Goal: Task Accomplishment & Management: Manage account settings

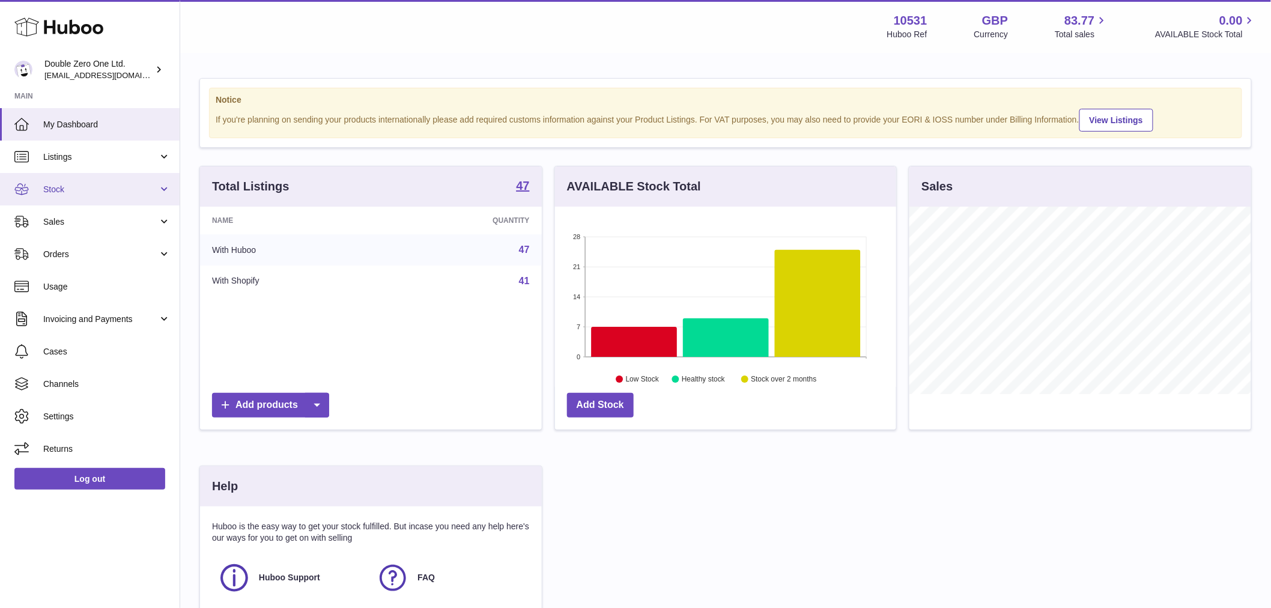
scroll to position [187, 341]
click at [109, 195] on span "Stock" at bounding box center [100, 189] width 115 height 11
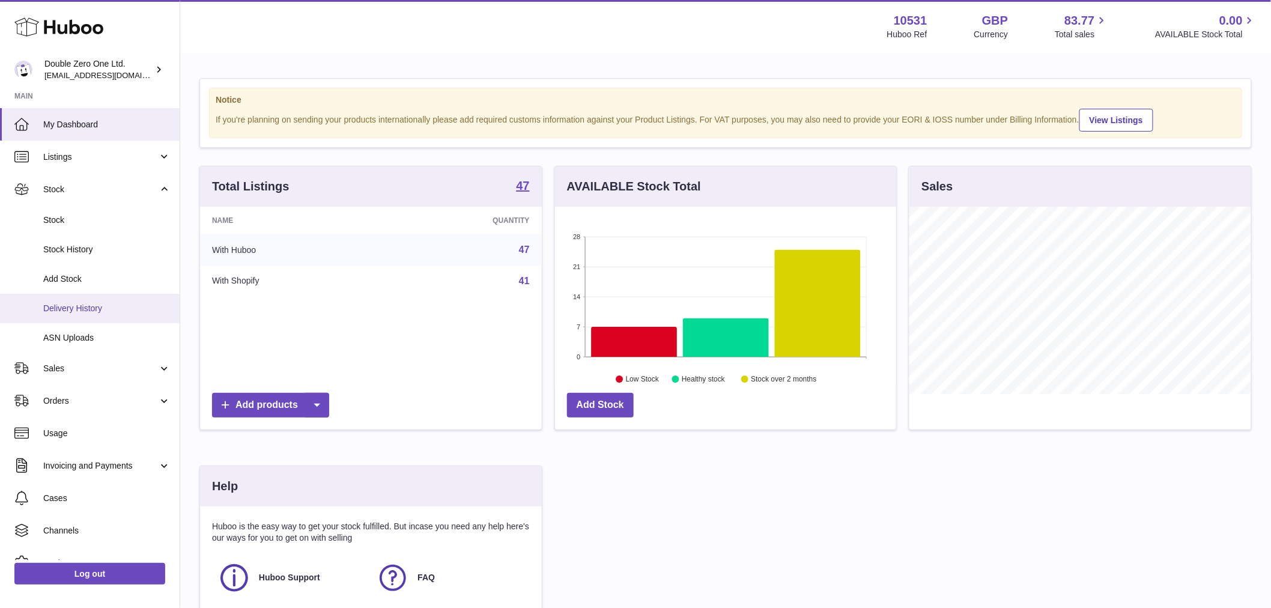
click at [92, 313] on span "Delivery History" at bounding box center [106, 308] width 127 height 11
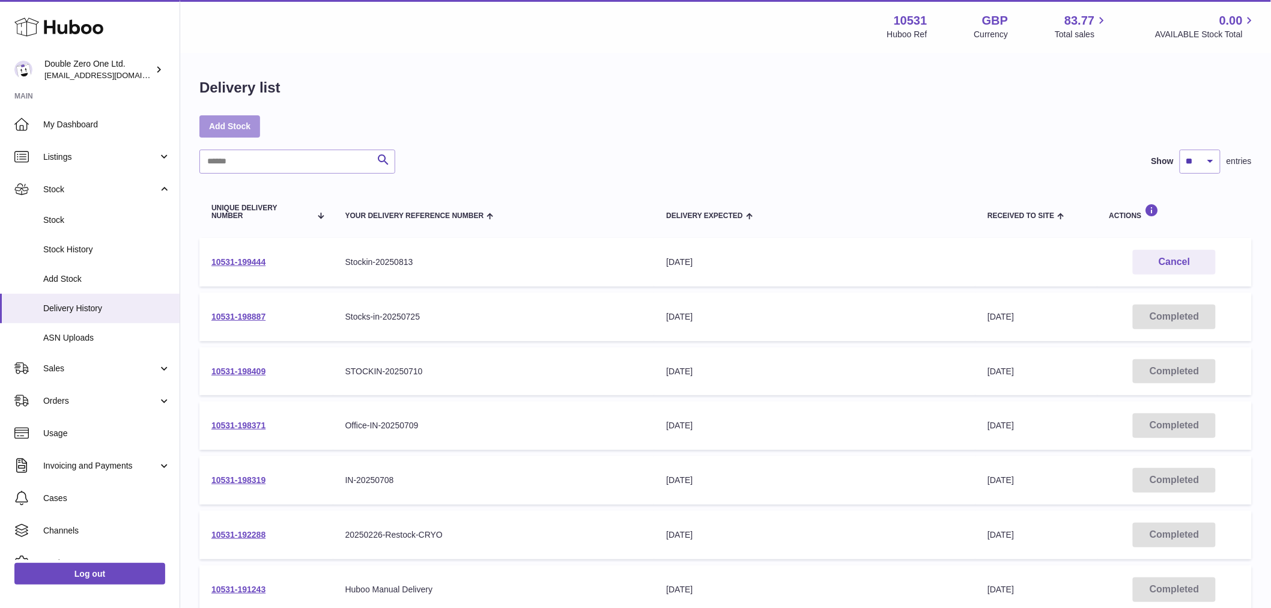
click at [233, 130] on link "Add Stock" at bounding box center [229, 126] width 61 height 22
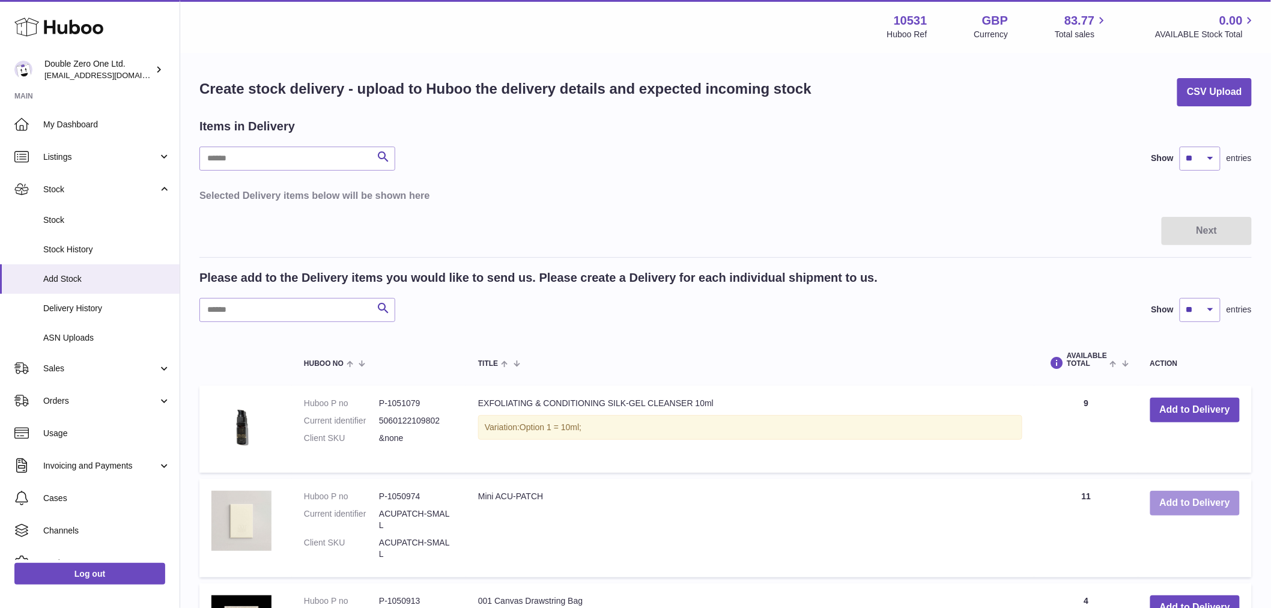
click at [1211, 513] on button "Add to Delivery" at bounding box center [1195, 503] width 90 height 25
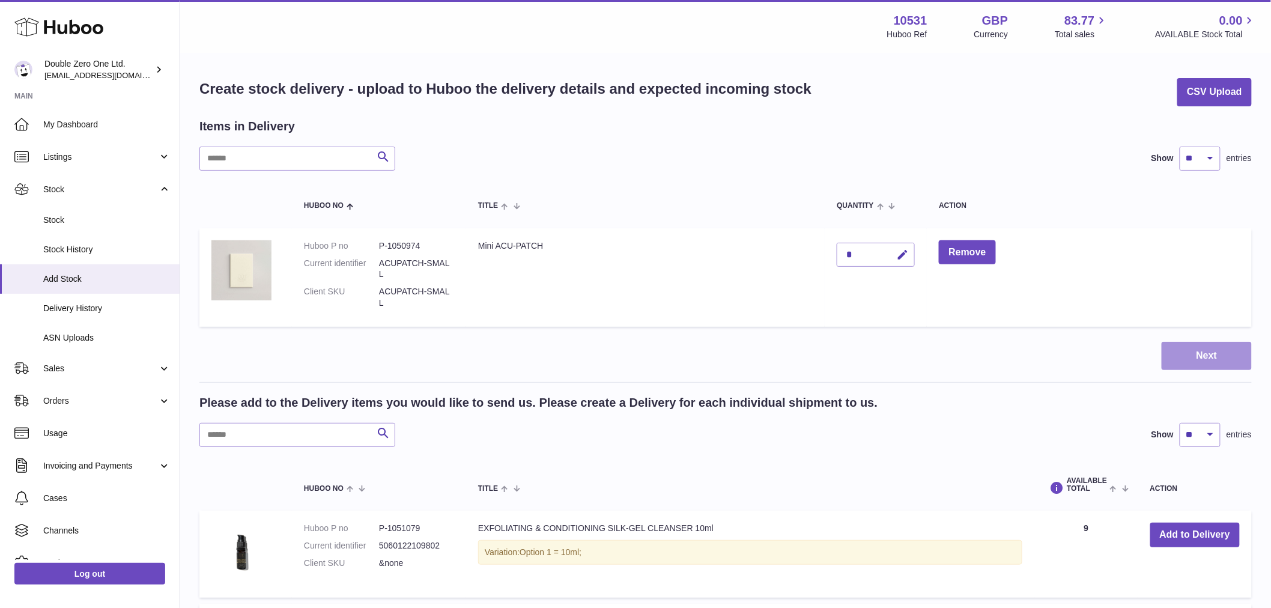
click at [1242, 344] on button "Next" at bounding box center [1207, 356] width 90 height 28
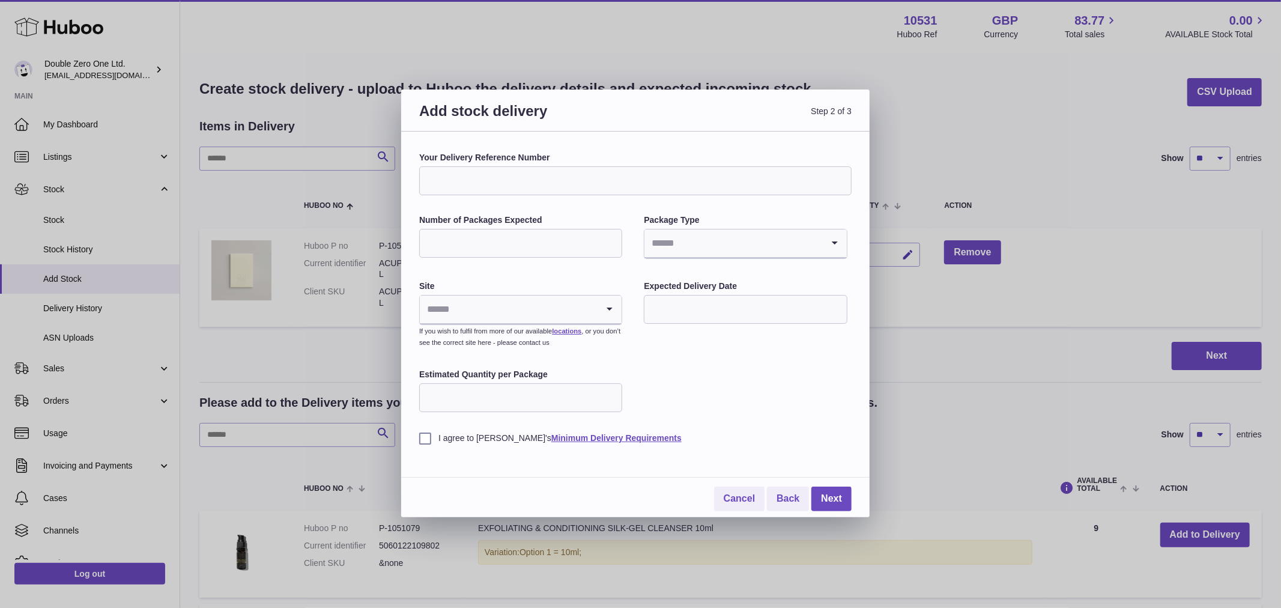
click at [527, 327] on small "If you wish to fulfil from more of our available locations , or you don’t see t…" at bounding box center [519, 336] width 201 height 19
click at [571, 309] on input "Search for option" at bounding box center [509, 310] width 178 height 28
click at [595, 309] on input "Search for option" at bounding box center [509, 310] width 178 height 28
click at [744, 344] on div "Your Delivery Reference Number Number of Packages Expected Package Type Loading…" at bounding box center [635, 298] width 433 height 292
click at [736, 496] on link "Cancel" at bounding box center [739, 499] width 50 height 25
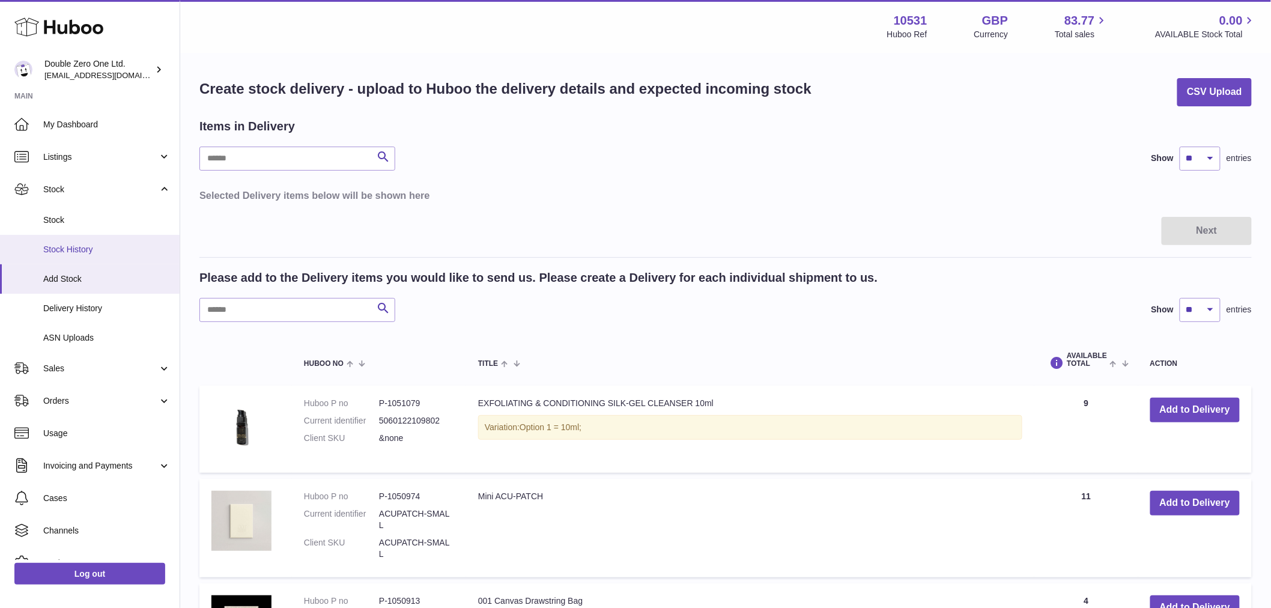
click at [78, 251] on span "Stock History" at bounding box center [106, 249] width 127 height 11
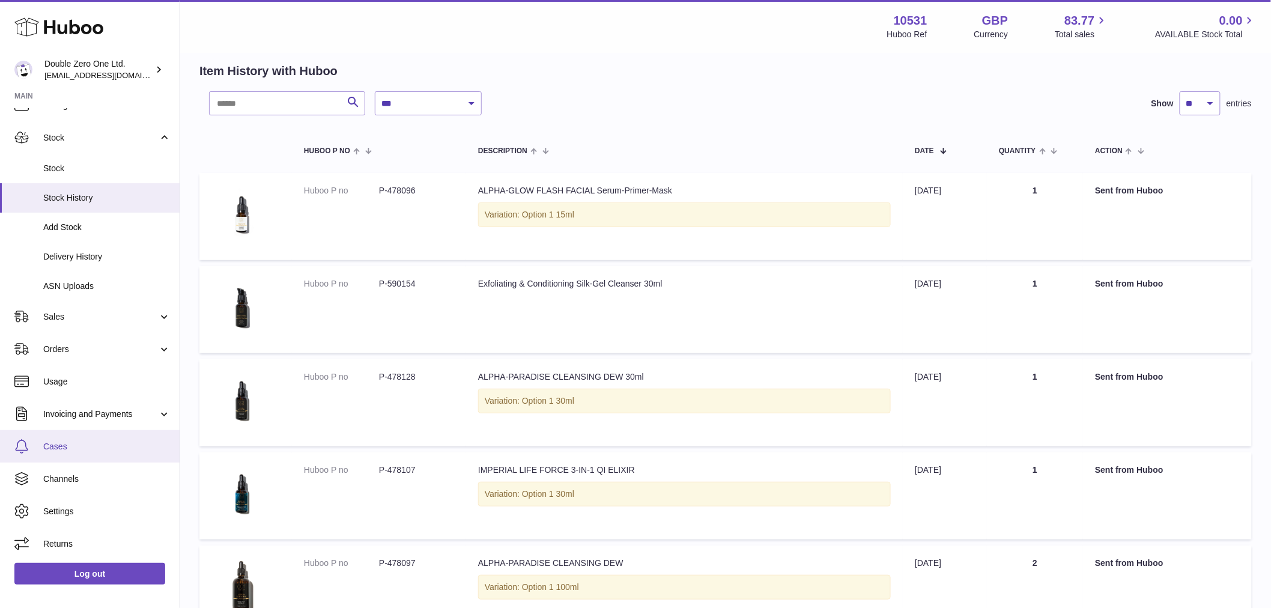
scroll to position [533, 0]
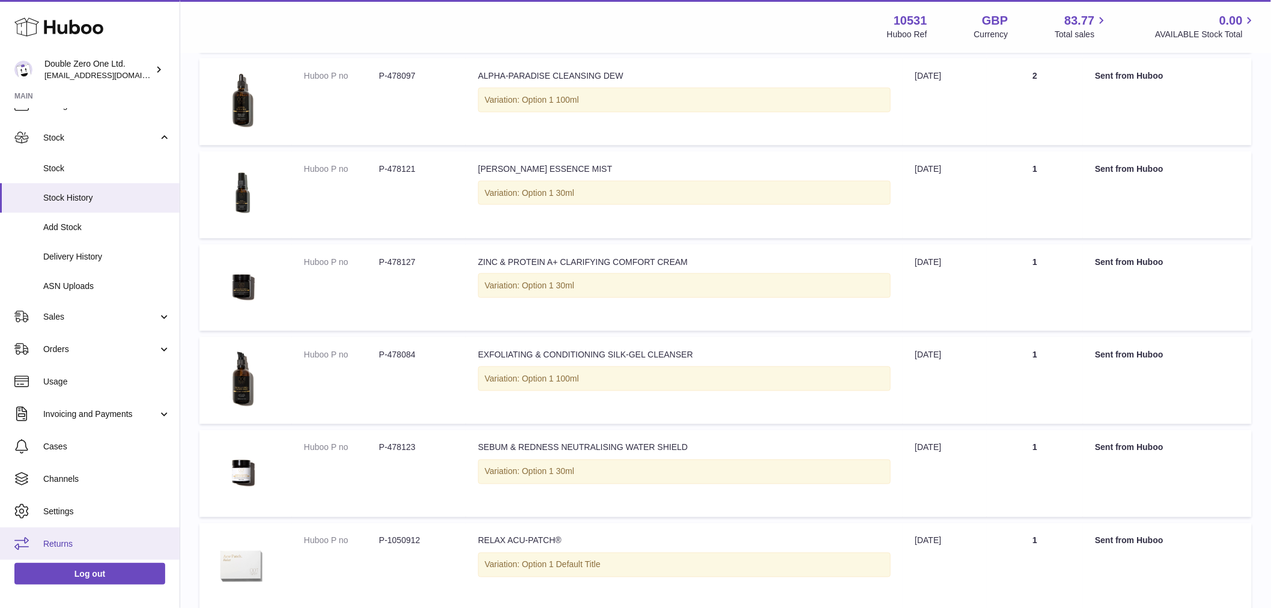
click at [83, 547] on span "Returns" at bounding box center [106, 543] width 127 height 11
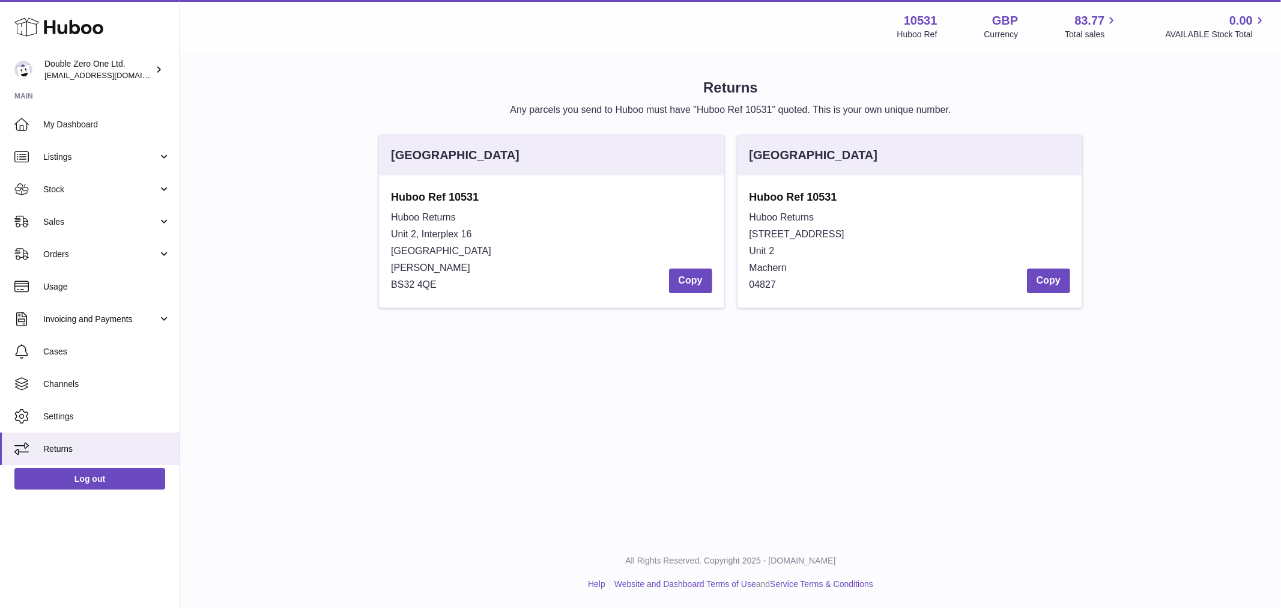
drag, startPoint x: 485, startPoint y: 201, endPoint x: 448, endPoint y: 199, distance: 36.7
click at [448, 199] on strong "Huboo Ref 10531" at bounding box center [551, 197] width 321 height 14
copy strong "10531"
drag, startPoint x: 947, startPoint y: 14, endPoint x: 866, endPoint y: 20, distance: 80.7
click at [866, 20] on div "Menu Huboo 10531 Huboo Ref GBP Currency 83.77 Total sales 0.00 AVAILABLE Stock …" at bounding box center [731, 27] width 1072 height 28
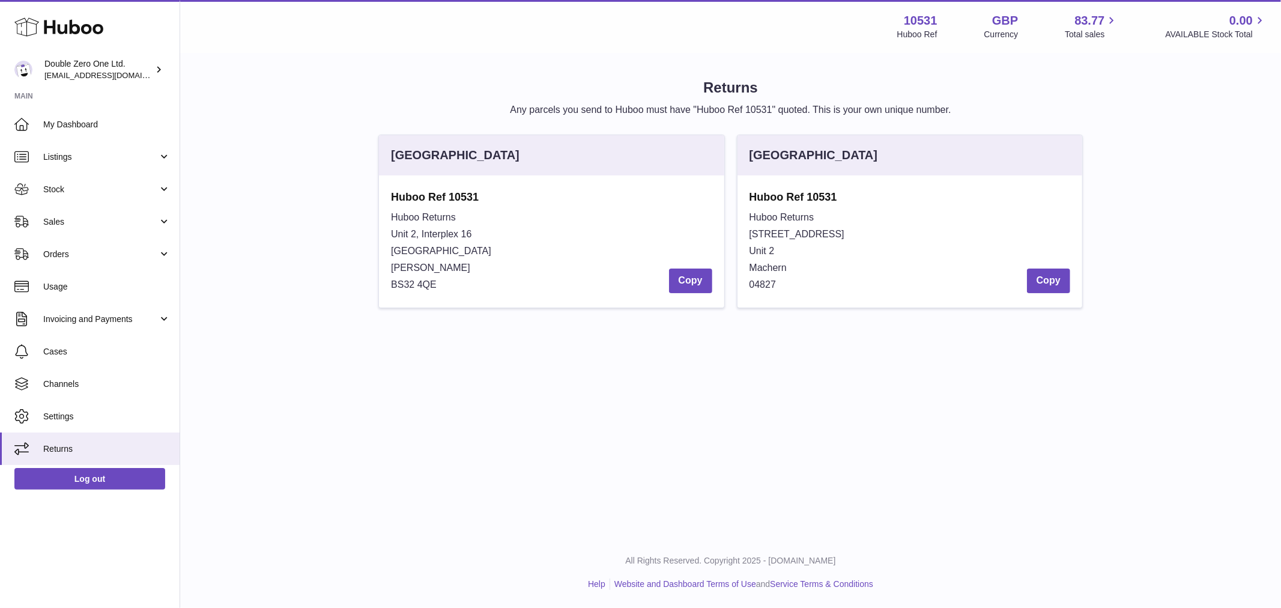
click at [905, 17] on strong "10531" at bounding box center [921, 21] width 34 height 16
copy strong "10531"
